Goal: Task Accomplishment & Management: Complete application form

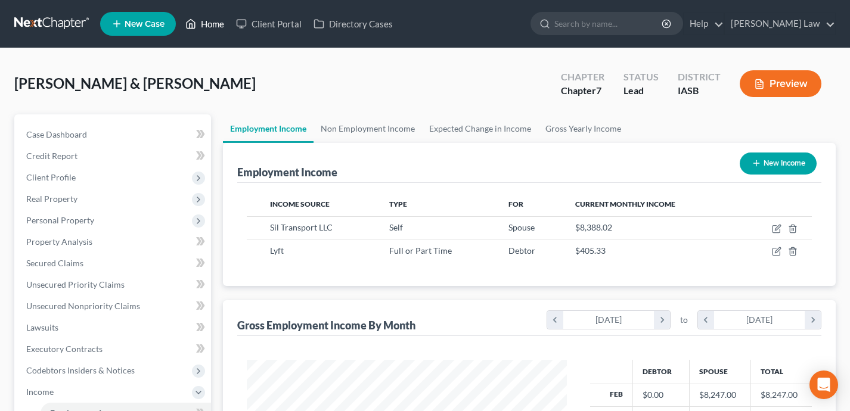
click at [215, 22] on link "Home" at bounding box center [204, 23] width 51 height 21
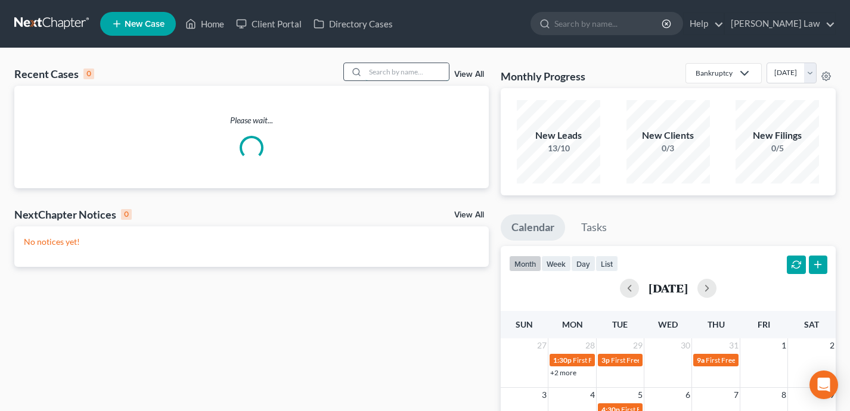
click at [372, 73] on input "search" at bounding box center [406, 71] width 83 height 17
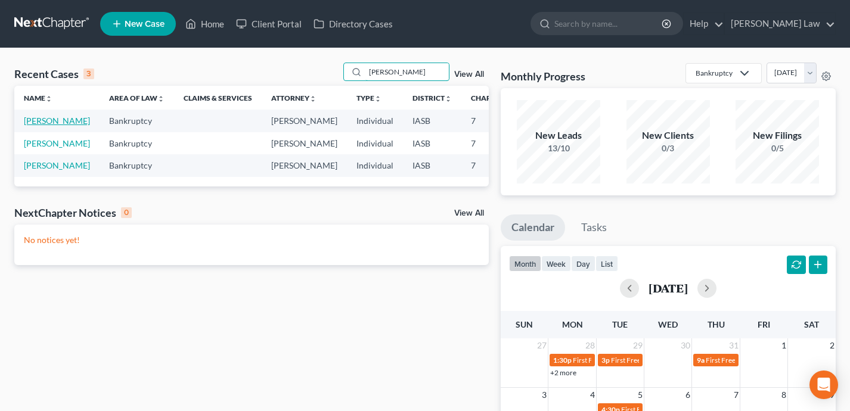
type input "[PERSON_NAME]"
click at [33, 126] on link "[PERSON_NAME]" at bounding box center [57, 121] width 66 height 10
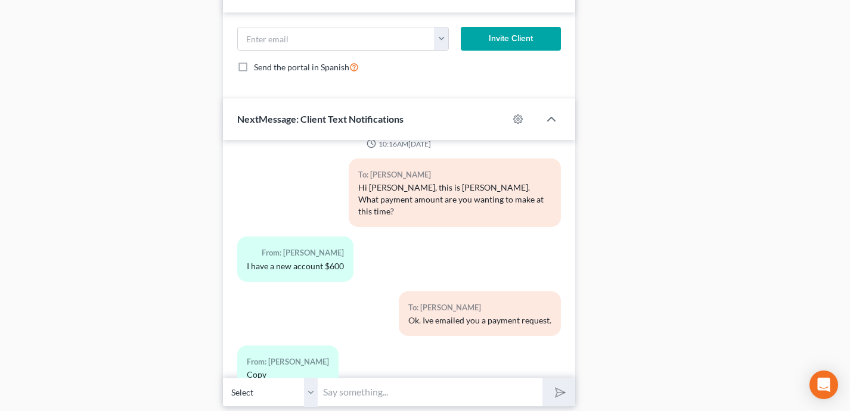
scroll to position [950, 0]
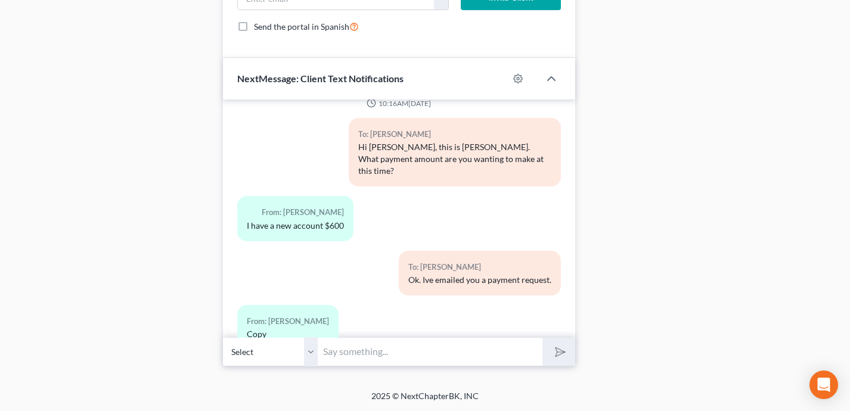
click at [382, 356] on input "text" at bounding box center [430, 351] width 224 height 29
paste input "[URL][DOMAIN_NAME]"
type input "[URL][DOMAIN_NAME]"
click at [542, 338] on button "submit" at bounding box center [558, 352] width 33 height 28
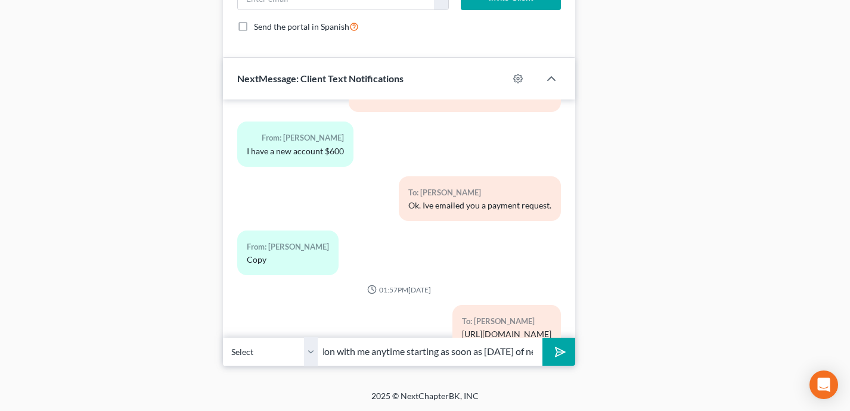
scroll to position [0, 322]
type input "Hi [PERSON_NAME] - please use the link above to schedule a phone consultation w…"
click at [542, 338] on button "submit" at bounding box center [558, 352] width 33 height 28
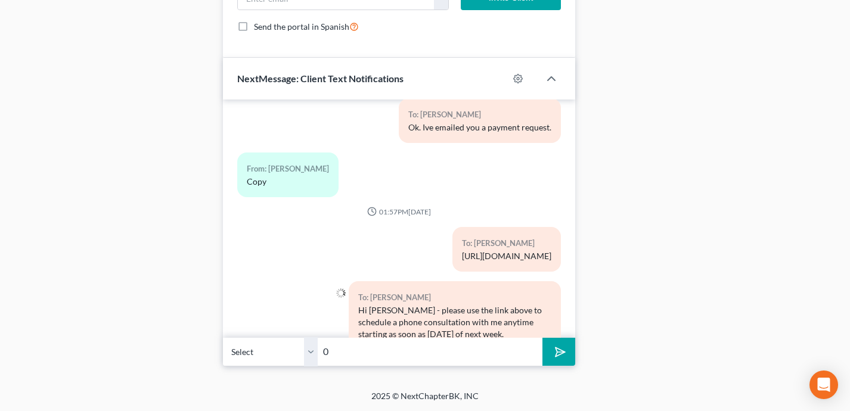
type input "0"
type input "- [PERSON_NAME]"
click at [542, 338] on button "submit" at bounding box center [558, 352] width 33 height 28
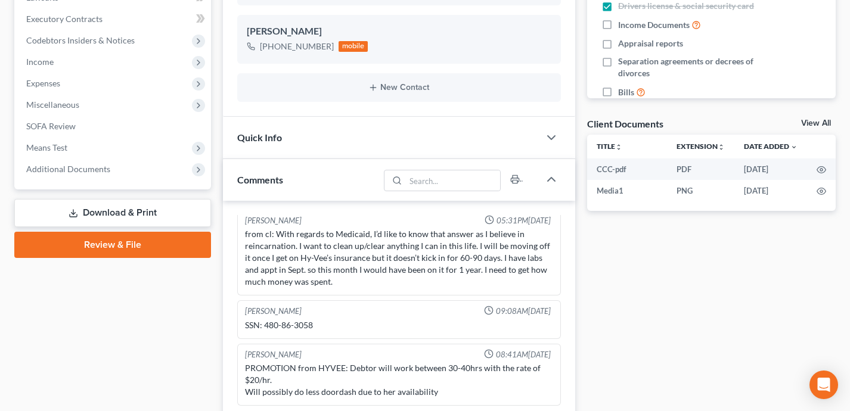
scroll to position [0, 0]
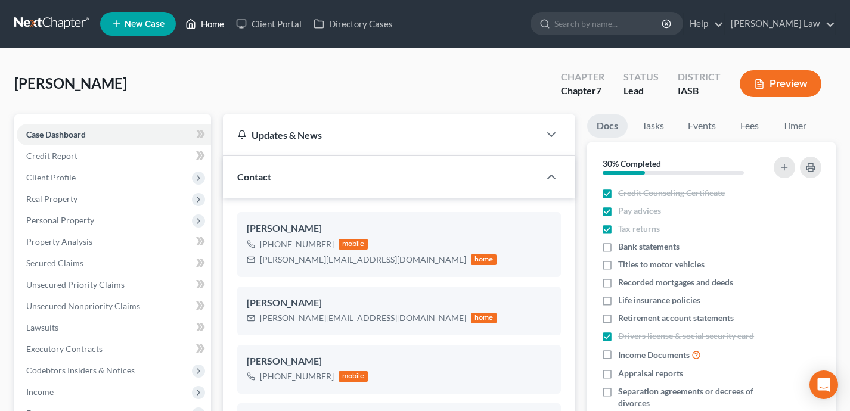
click at [214, 20] on link "Home" at bounding box center [204, 23] width 51 height 21
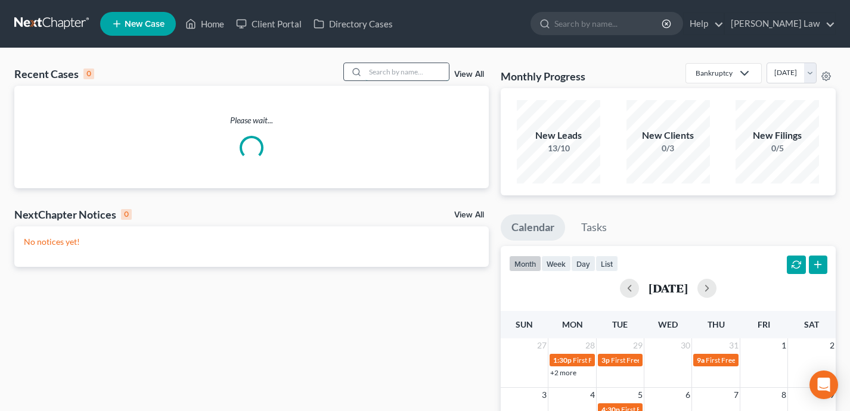
click at [393, 70] on input "search" at bounding box center [406, 71] width 83 height 17
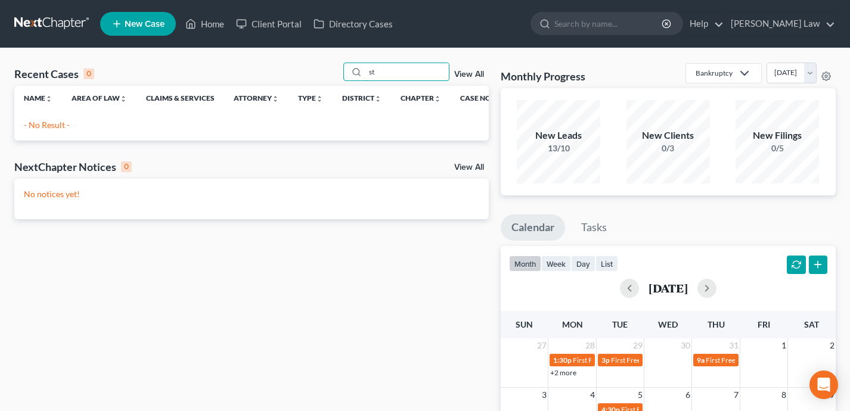
type input "s"
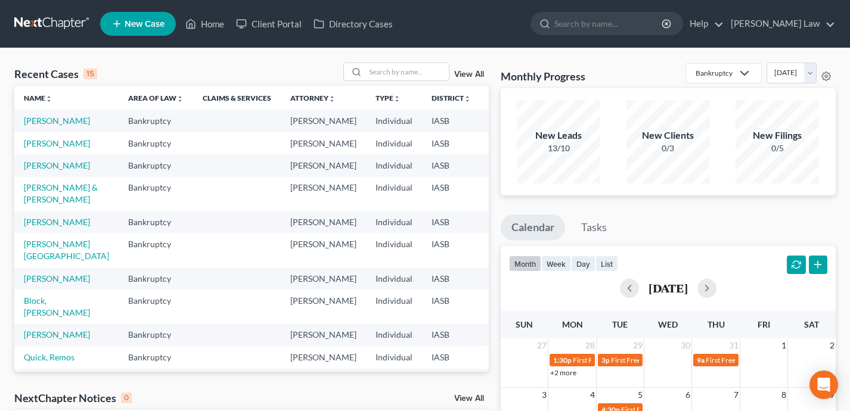
click at [136, 21] on span "New Case" at bounding box center [145, 24] width 40 height 9
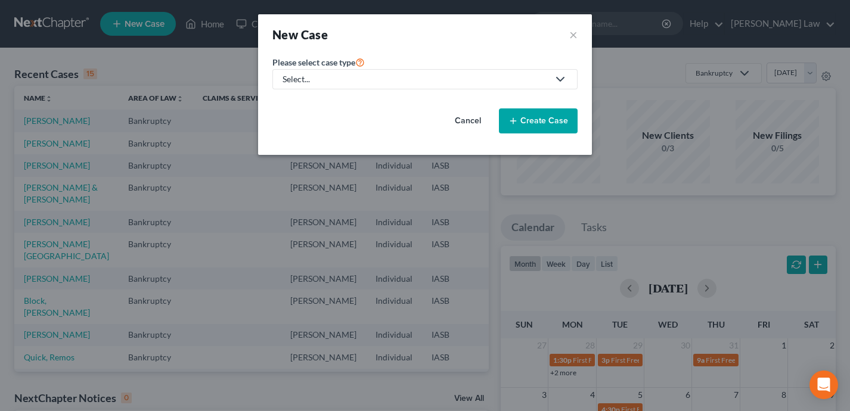
click at [385, 74] on div "Select..." at bounding box center [415, 79] width 266 height 12
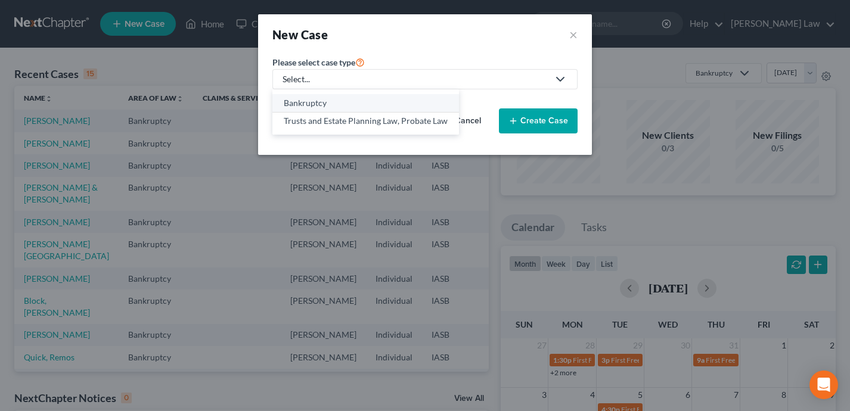
click at [355, 97] on div "Bankruptcy" at bounding box center [366, 103] width 164 height 12
select select "30"
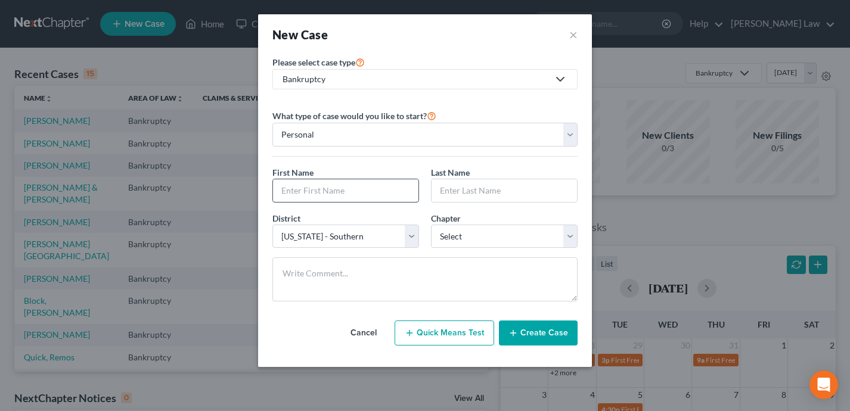
click at [325, 182] on input "text" at bounding box center [345, 190] width 145 height 23
type input "[PERSON_NAME]"
click at [458, 184] on input "text" at bounding box center [503, 190] width 145 height 23
type input "Ford"
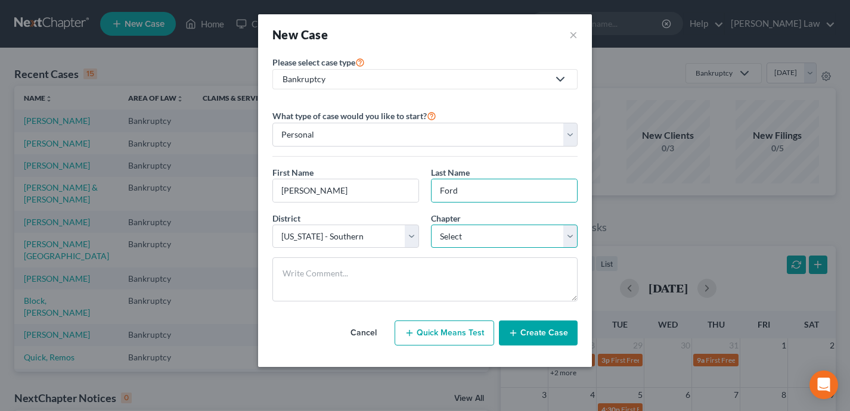
click at [491, 236] on select "Select 7 11 12 13" at bounding box center [504, 237] width 147 height 24
select select "0"
click at [544, 337] on button "Create Case" at bounding box center [538, 333] width 79 height 25
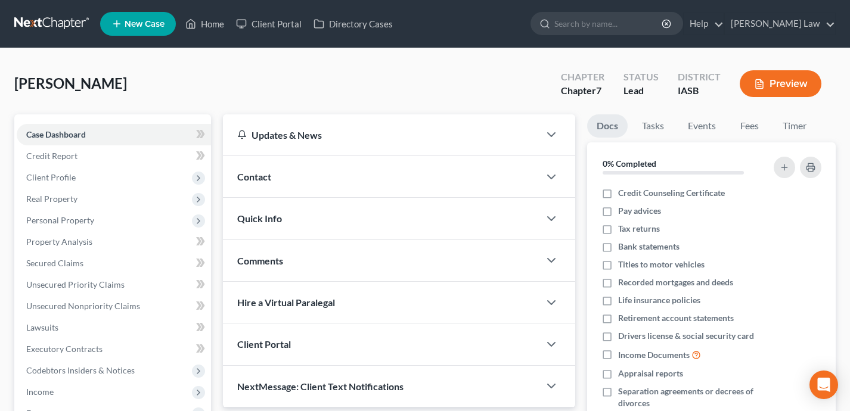
click at [309, 168] on div "Contact" at bounding box center [381, 176] width 317 height 41
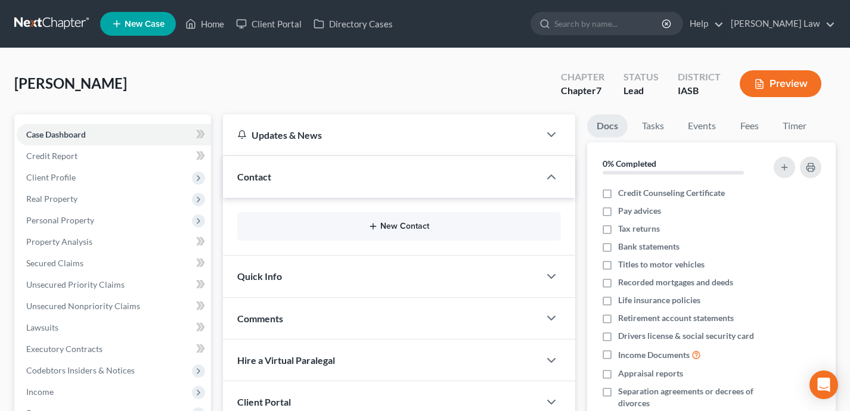
click at [391, 222] on button "New Contact" at bounding box center [399, 227] width 305 height 10
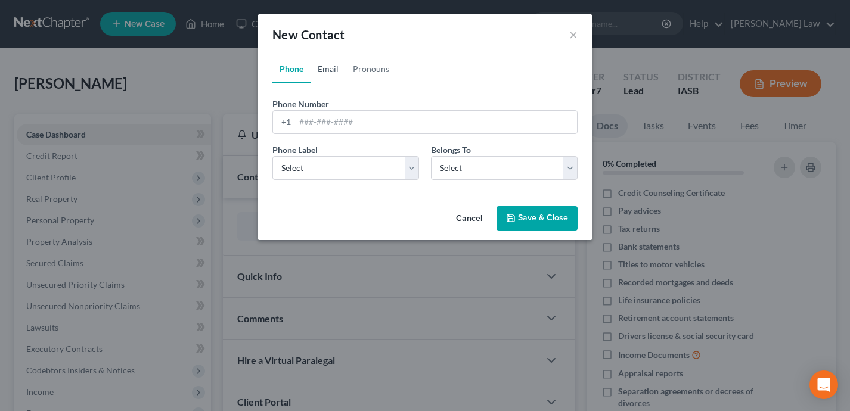
click at [331, 61] on link "Email" at bounding box center [327, 69] width 35 height 29
click at [363, 120] on input "email" at bounding box center [436, 122] width 282 height 23
paste input "[EMAIL_ADDRESS][DOMAIN_NAME]"
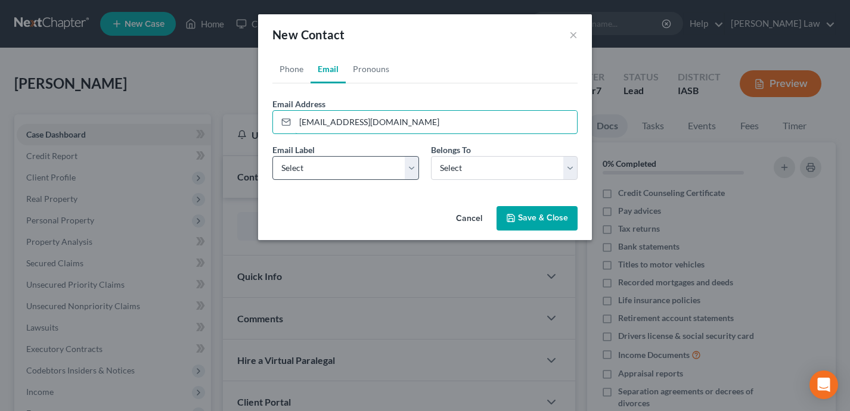
type input "[EMAIL_ADDRESS][DOMAIN_NAME]"
click at [318, 164] on select "Select Home Work Other" at bounding box center [345, 168] width 147 height 24
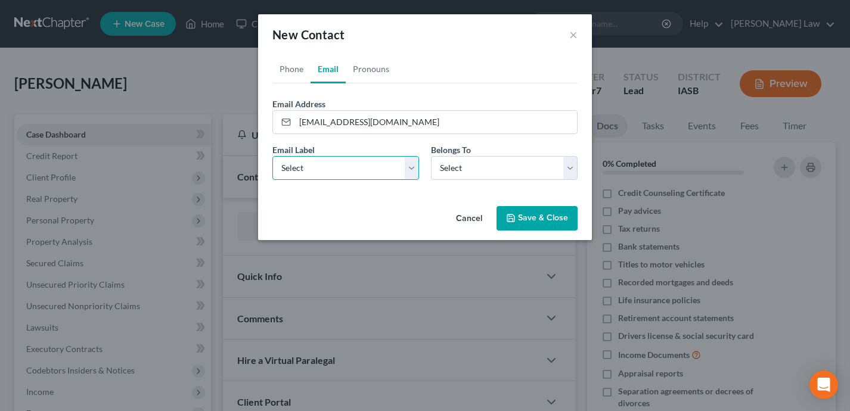
select select "0"
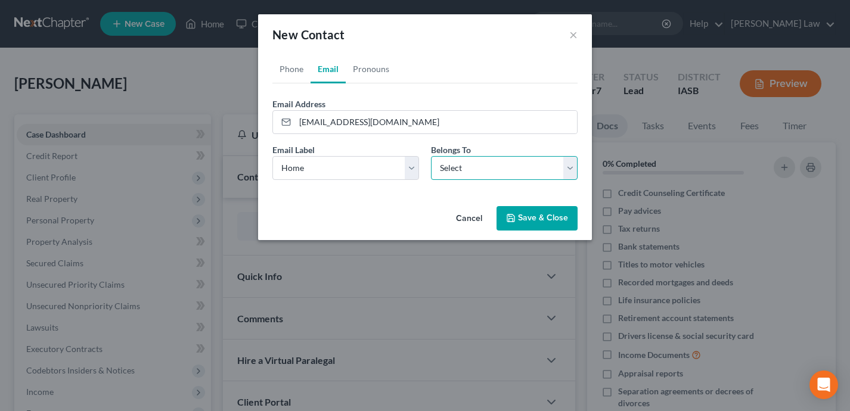
click at [505, 167] on select "Select Client Other" at bounding box center [504, 168] width 147 height 24
select select "0"
click at [288, 71] on link "Phone" at bounding box center [291, 69] width 38 height 29
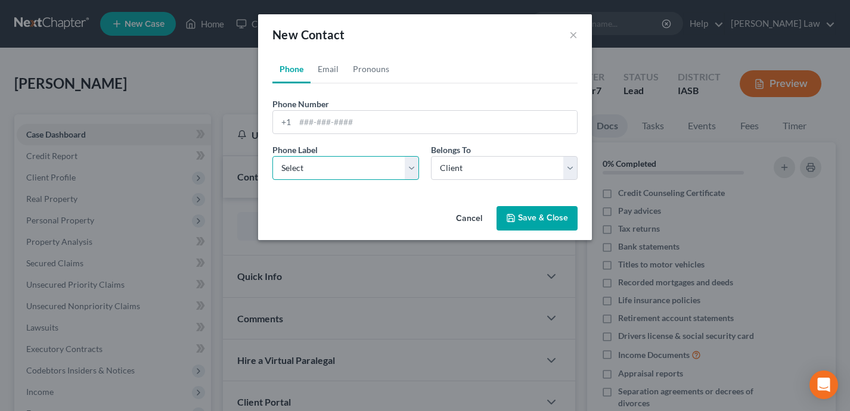
click at [303, 172] on select "Select Mobile Home Work Other" at bounding box center [345, 168] width 147 height 24
click at [511, 212] on button "Save & Close" at bounding box center [536, 218] width 81 height 25
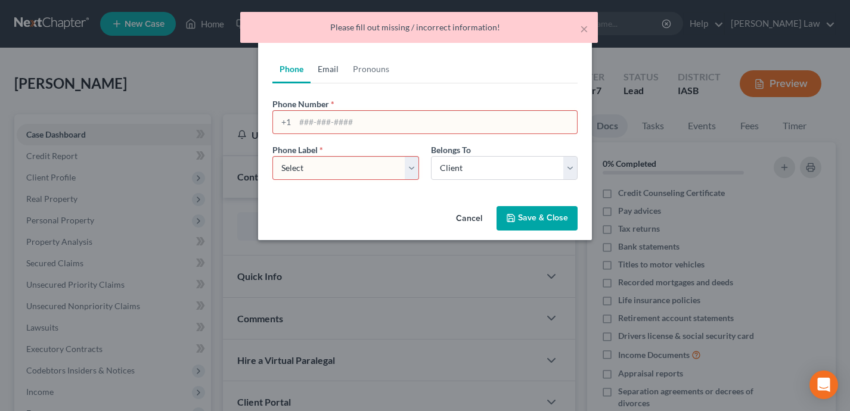
click at [328, 59] on link "Email" at bounding box center [327, 69] width 35 height 29
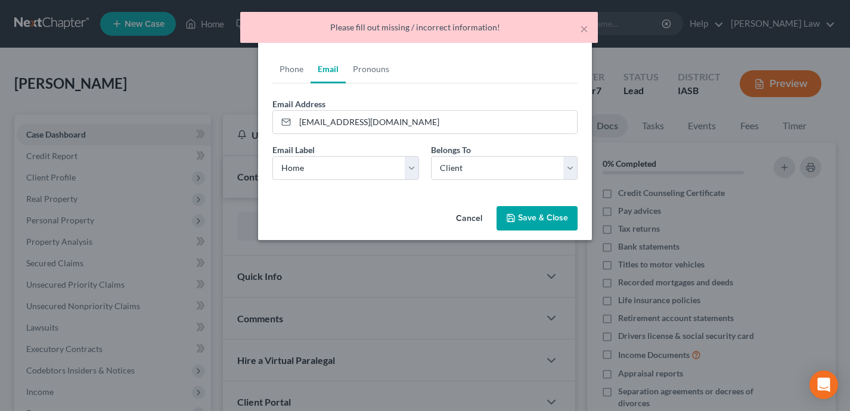
click at [545, 217] on button "Save & Close" at bounding box center [536, 218] width 81 height 25
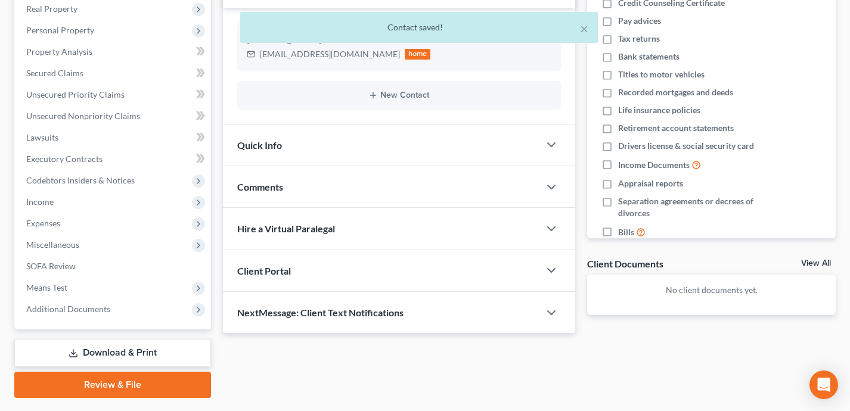
scroll to position [221, 0]
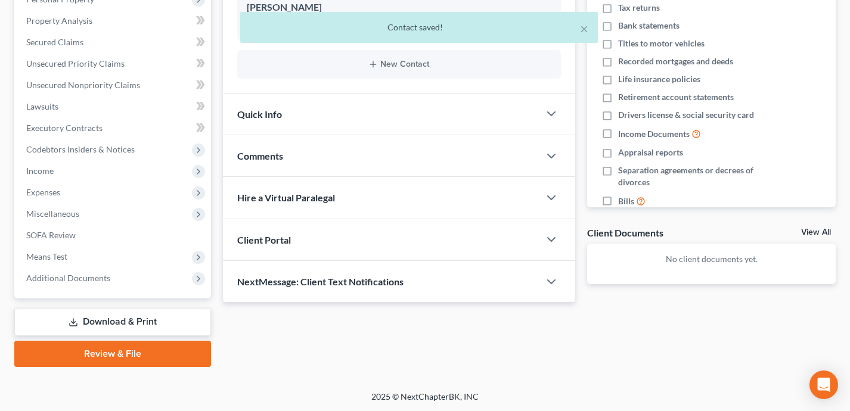
click at [467, 240] on div "Client Portal" at bounding box center [381, 239] width 317 height 41
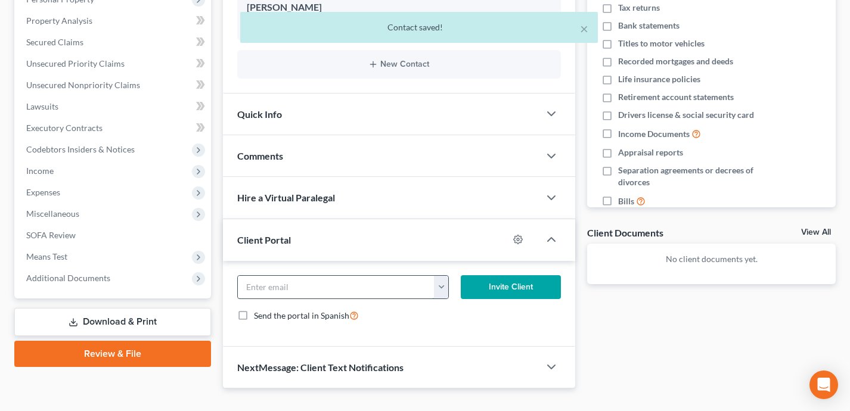
click at [391, 290] on input "email" at bounding box center [336, 287] width 197 height 23
paste input "[EMAIL_ADDRESS][DOMAIN_NAME]"
type input "[EMAIL_ADDRESS][DOMAIN_NAME]"
click at [502, 293] on button "Invite Client" at bounding box center [511, 287] width 100 height 24
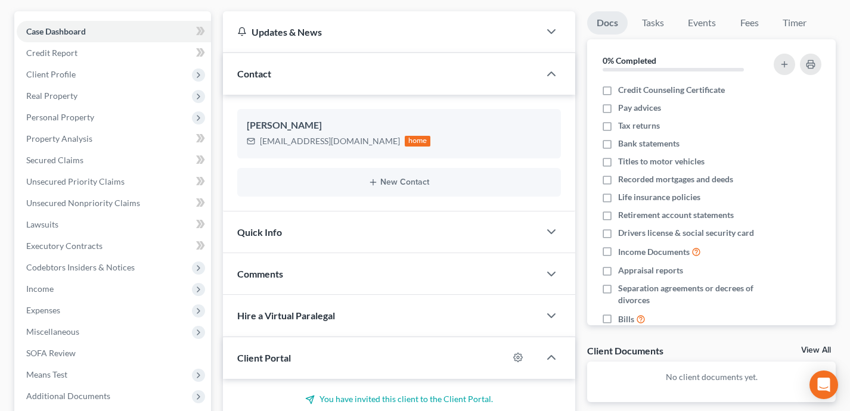
scroll to position [102, 0]
